Goal: Check status: Check status

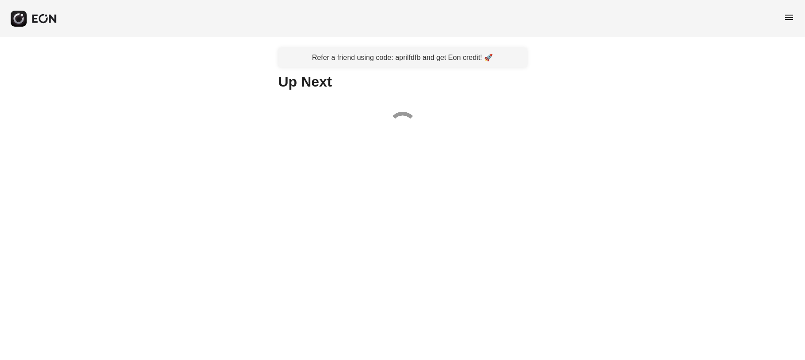
click at [793, 16] on span "menu" at bounding box center [789, 17] width 11 height 11
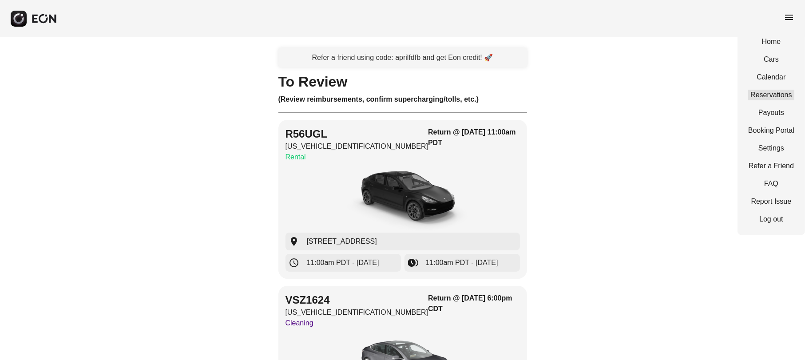
click at [780, 90] on link "Reservations" at bounding box center [772, 95] width 46 height 11
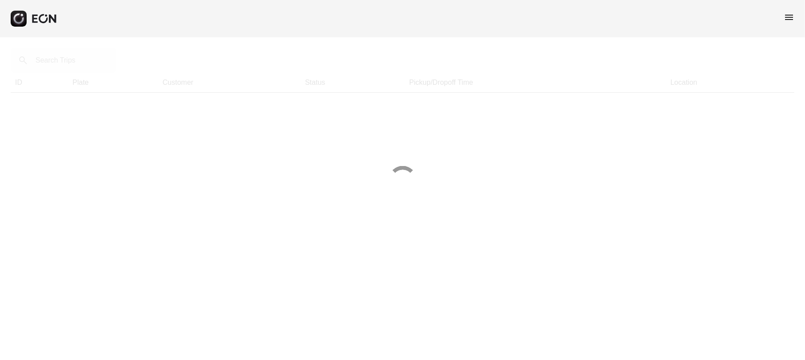
click at [71, 64] on div at bounding box center [402, 180] width 805 height 360
click at [61, 64] on div at bounding box center [402, 180] width 805 height 360
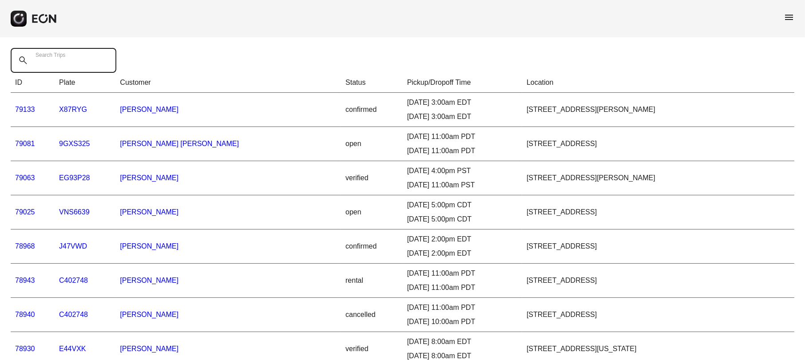
click at [60, 66] on Trips "Search Trips" at bounding box center [64, 60] width 106 height 25
paste Trips "*****"
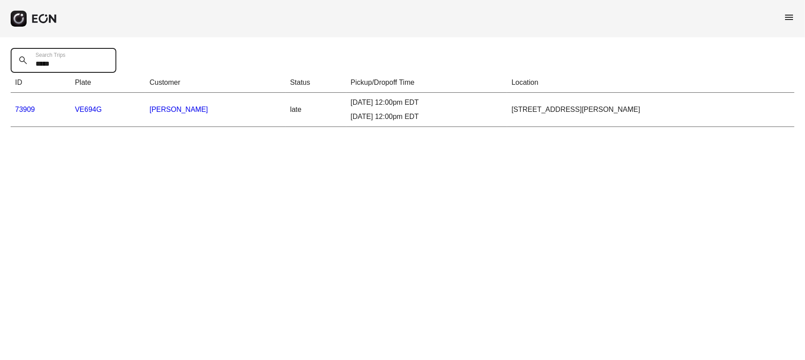
type Trips "*****"
click at [28, 111] on link "73909" at bounding box center [25, 110] width 20 height 8
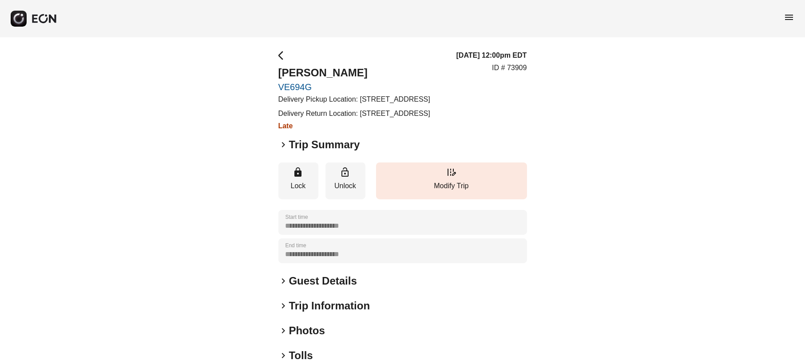
click at [283, 150] on span "keyboard_arrow_right" at bounding box center [284, 144] width 11 height 11
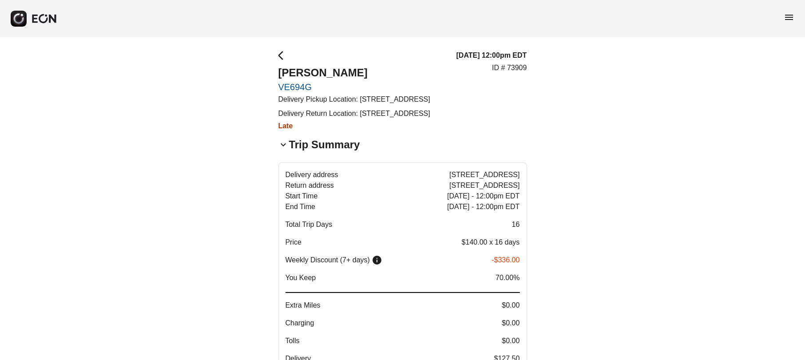
drag, startPoint x: 452, startPoint y: 229, endPoint x: 470, endPoint y: 230, distance: 18.7
click at [470, 212] on span "[DATE] - 12:00pm EDT" at bounding box center [483, 207] width 72 height 11
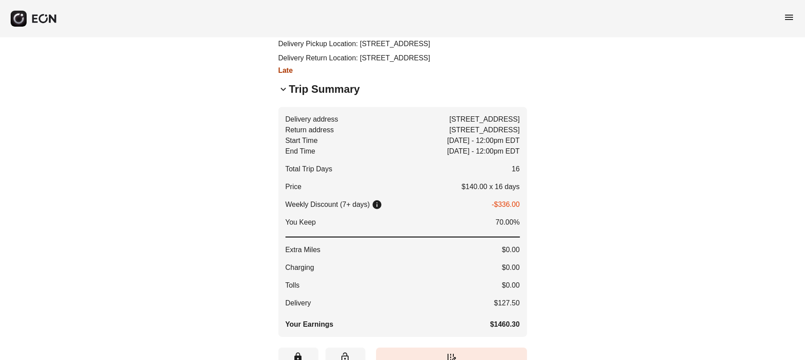
scroll to position [111, 0]
